Goal: Task Accomplishment & Management: Complete application form

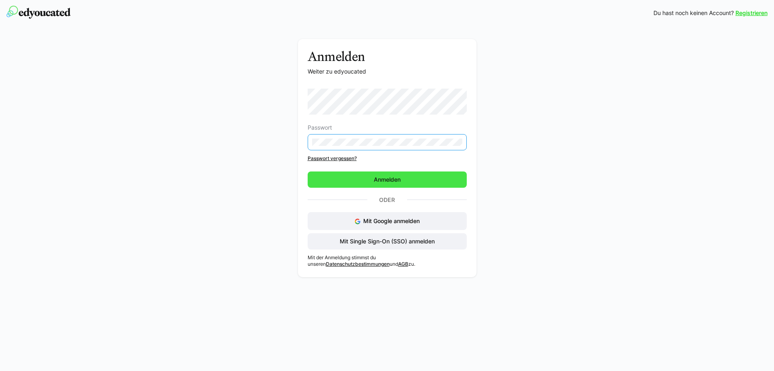
click at [373, 180] on span "Anmelden" at bounding box center [387, 179] width 29 height 8
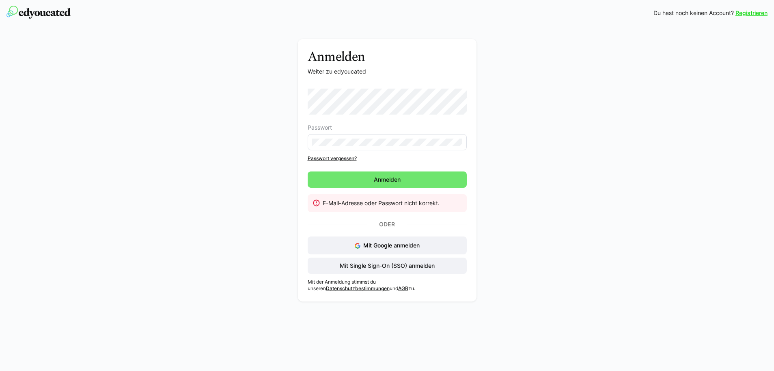
click at [748, 15] on link "Registrieren" at bounding box center [752, 13] width 32 height 8
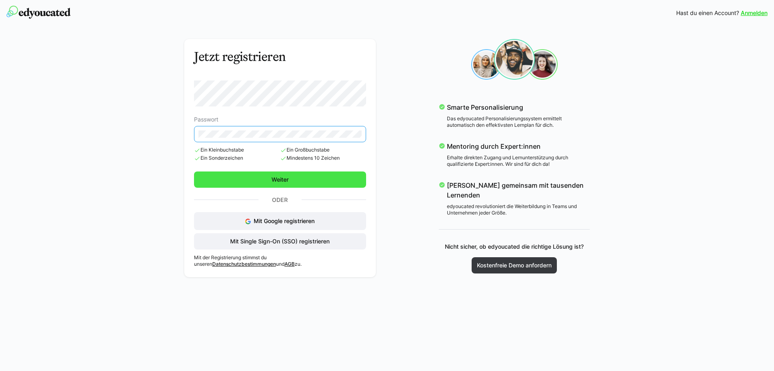
click at [284, 179] on span "Weiter" at bounding box center [279, 179] width 19 height 8
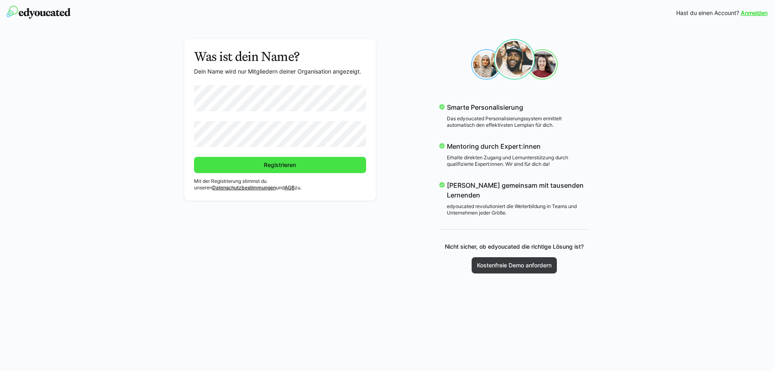
click at [271, 164] on span "Registrieren" at bounding box center [280, 165] width 35 height 8
